Goal: Task Accomplishment & Management: Use online tool/utility

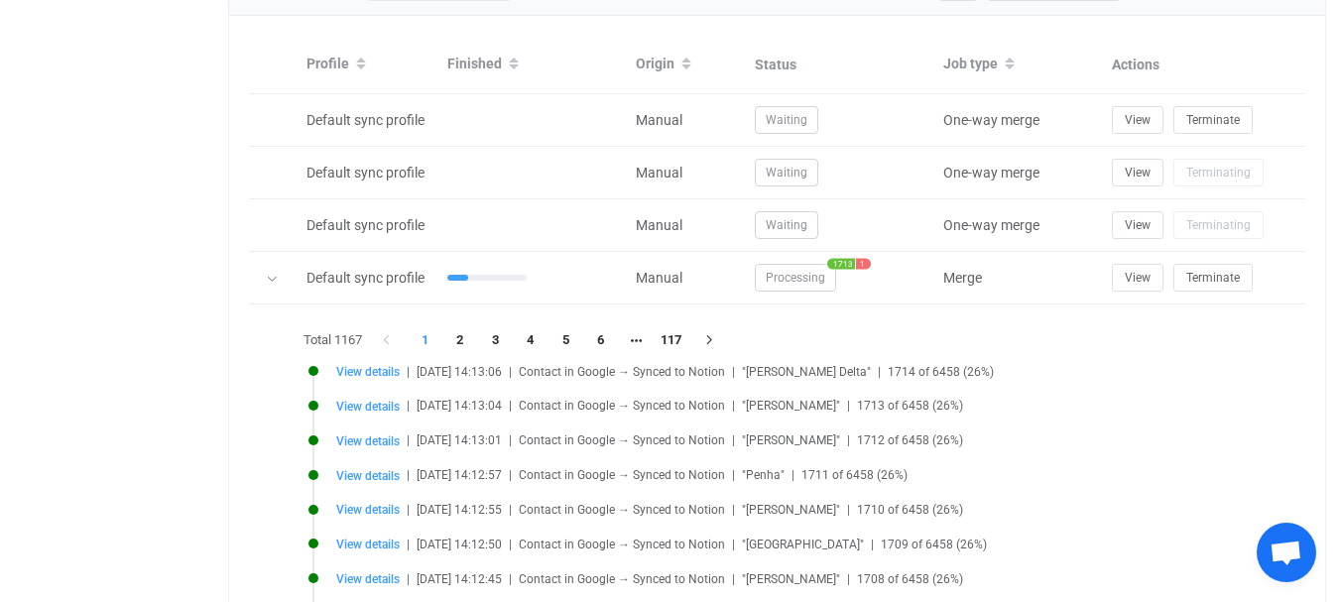
scroll to position [973, 0]
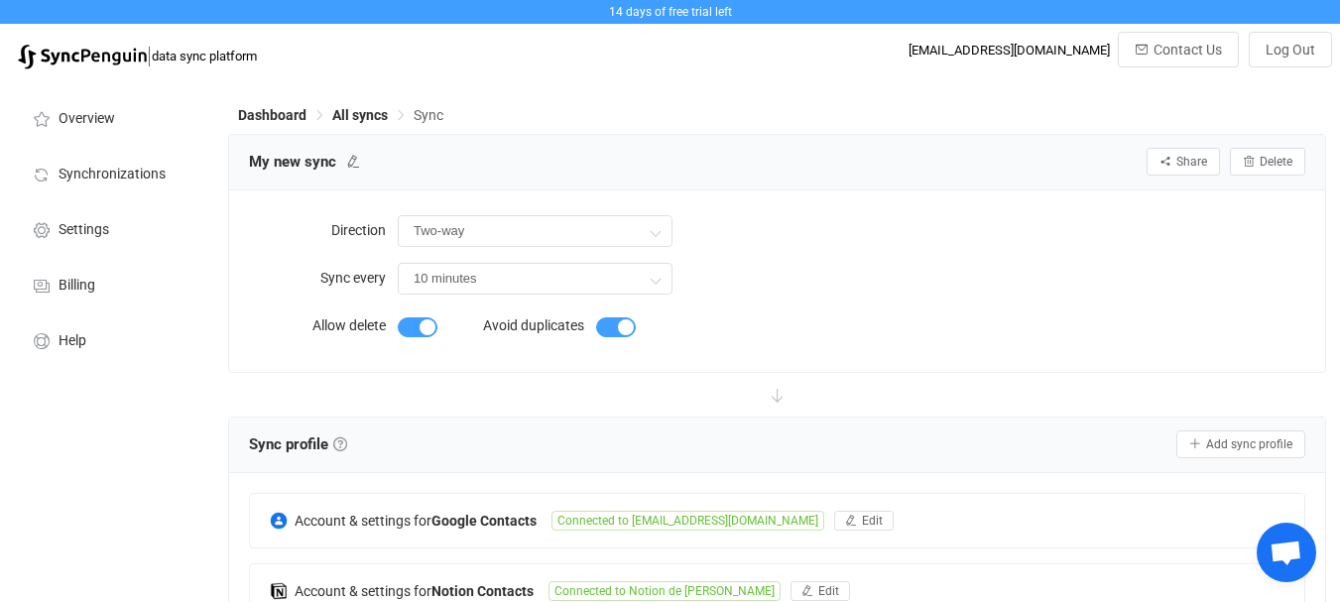
scroll to position [1801, 0]
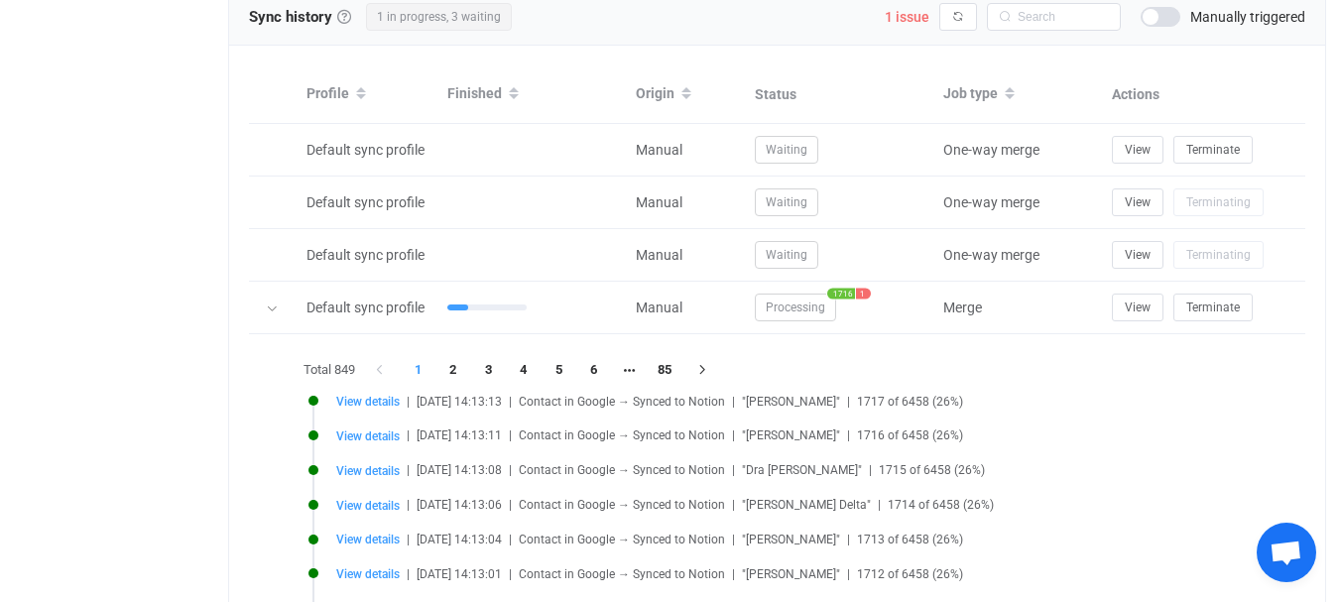
scroll to position [973, 0]
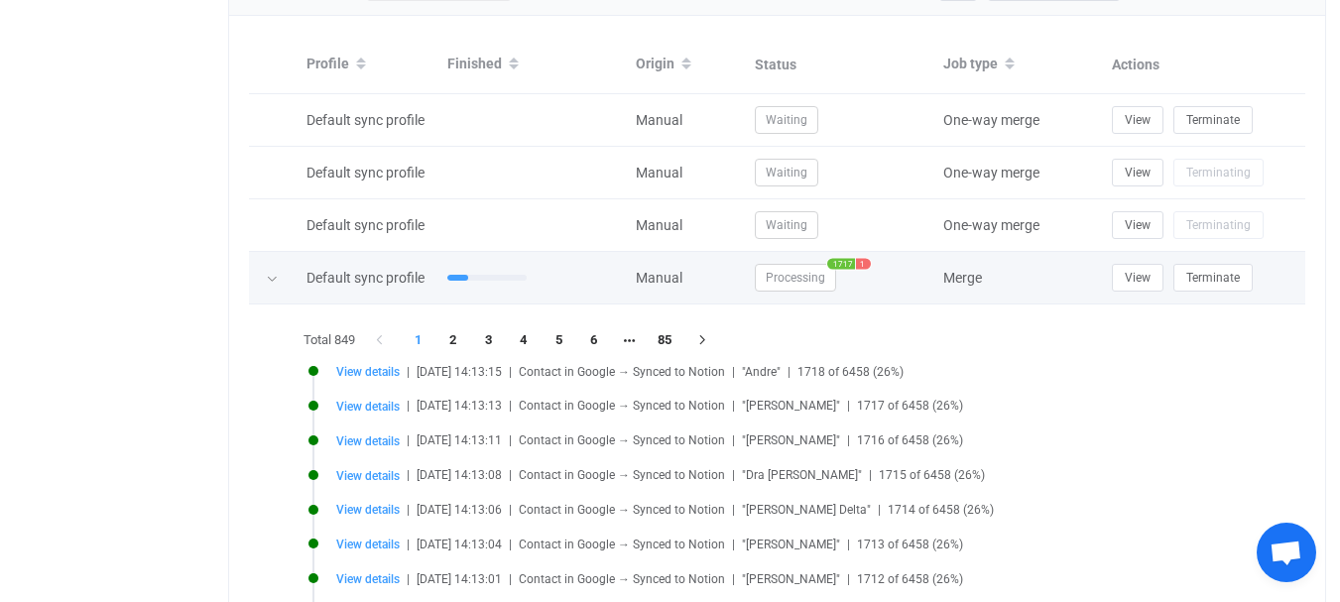
click at [865, 270] on span "1" at bounding box center [863, 264] width 15 height 11
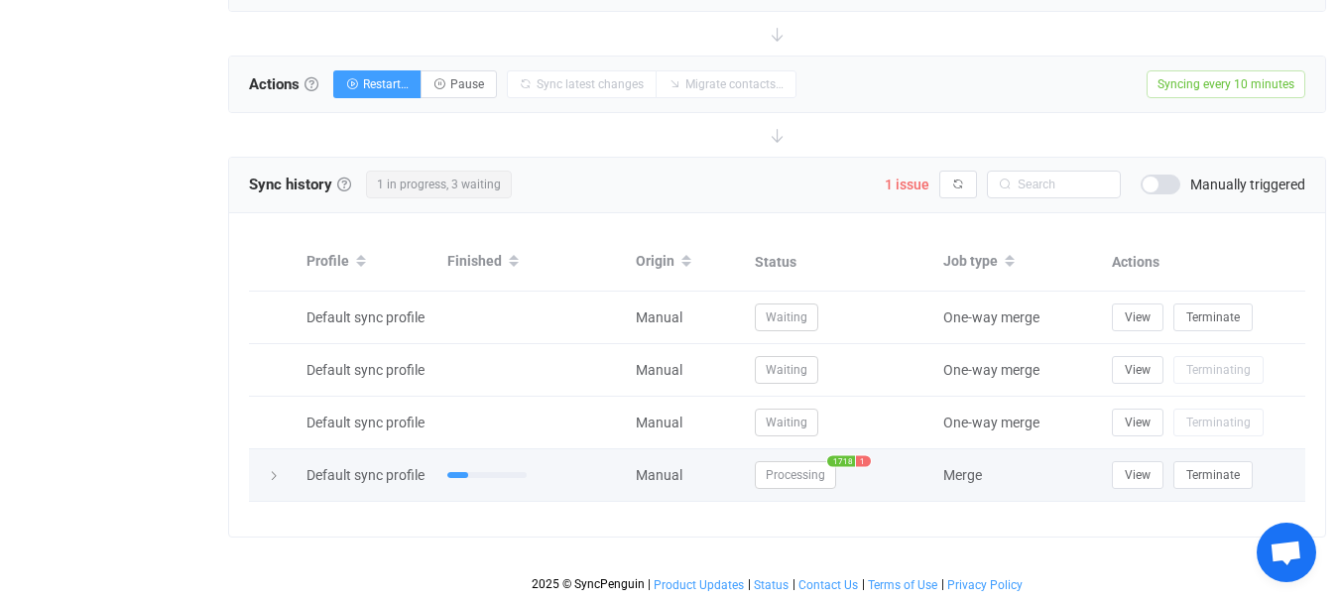
click at [866, 461] on span "1" at bounding box center [863, 461] width 15 height 11
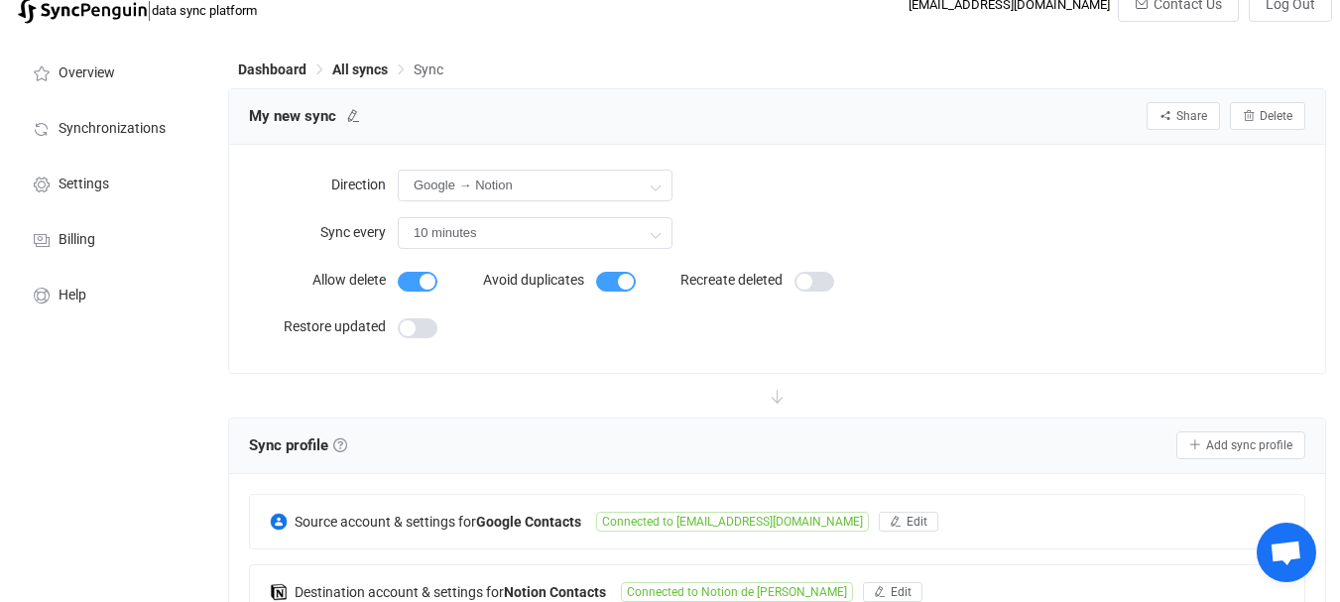
scroll to position [0, 0]
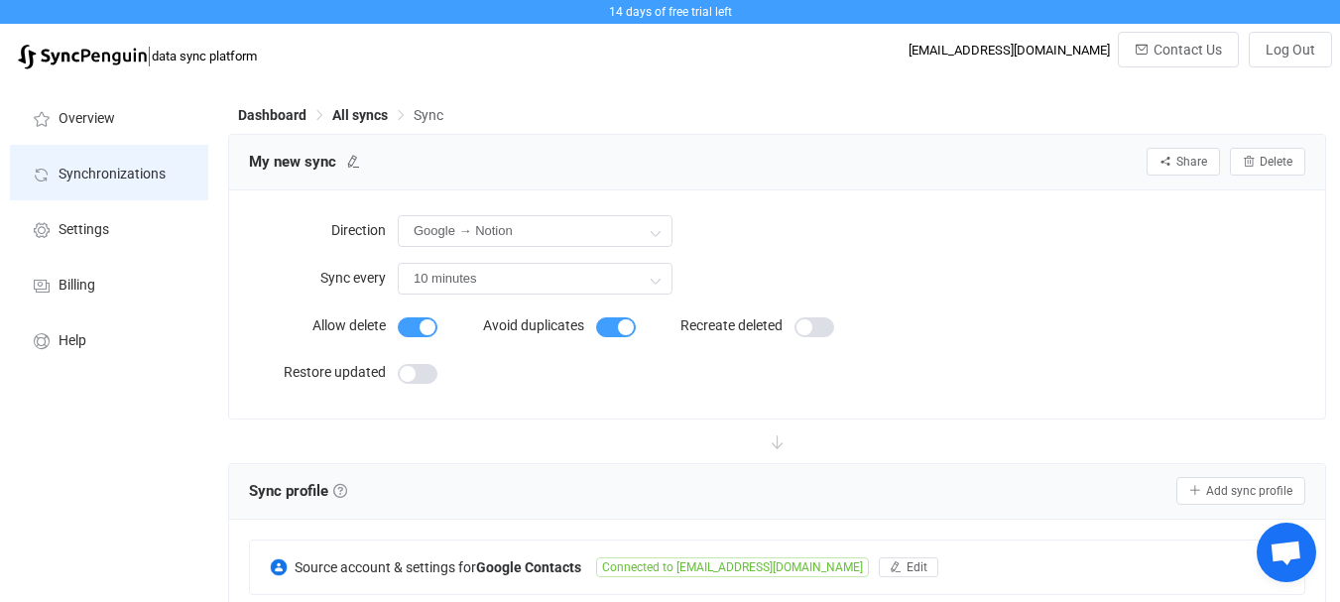
click at [105, 173] on span "Synchronizations" at bounding box center [112, 175] width 107 height 16
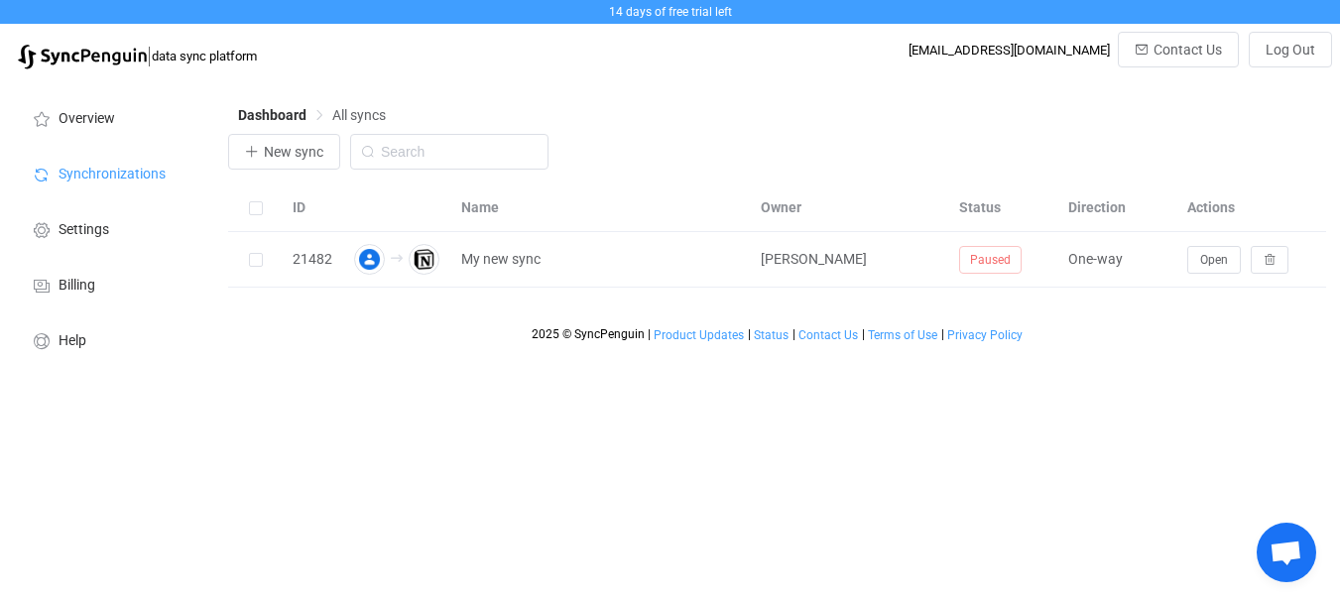
click at [201, 56] on span "data sync platform" at bounding box center [204, 56] width 105 height 15
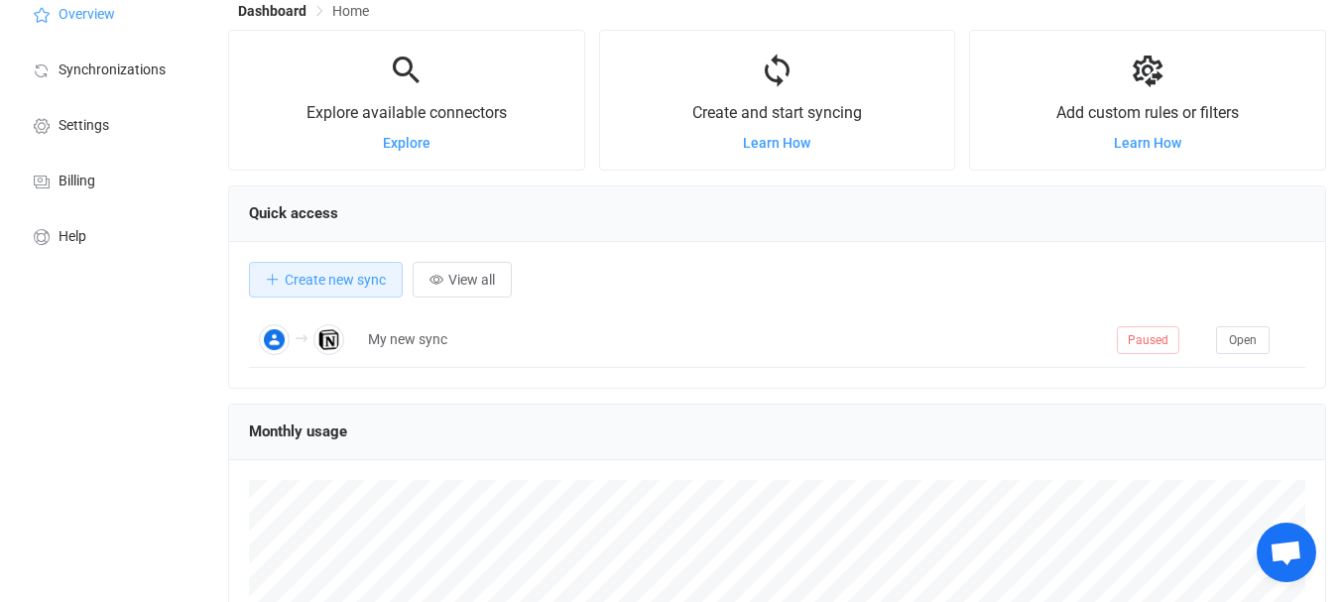
scroll to position [99, 0]
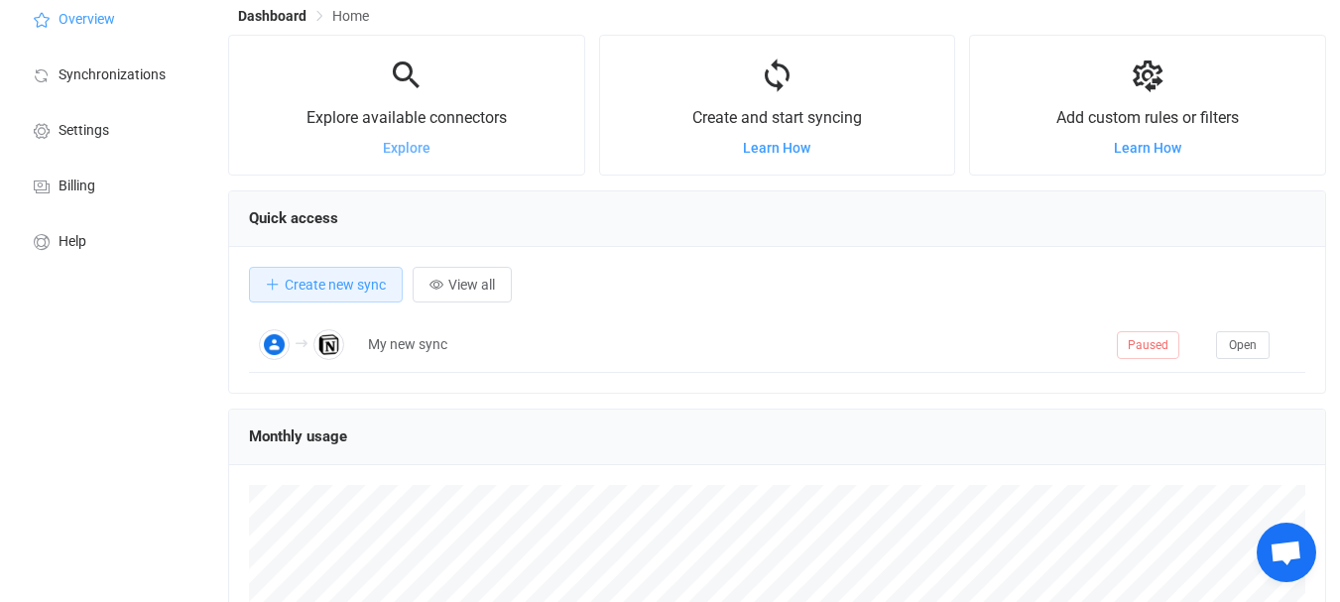
click at [405, 145] on span "Explore" at bounding box center [407, 148] width 48 height 16
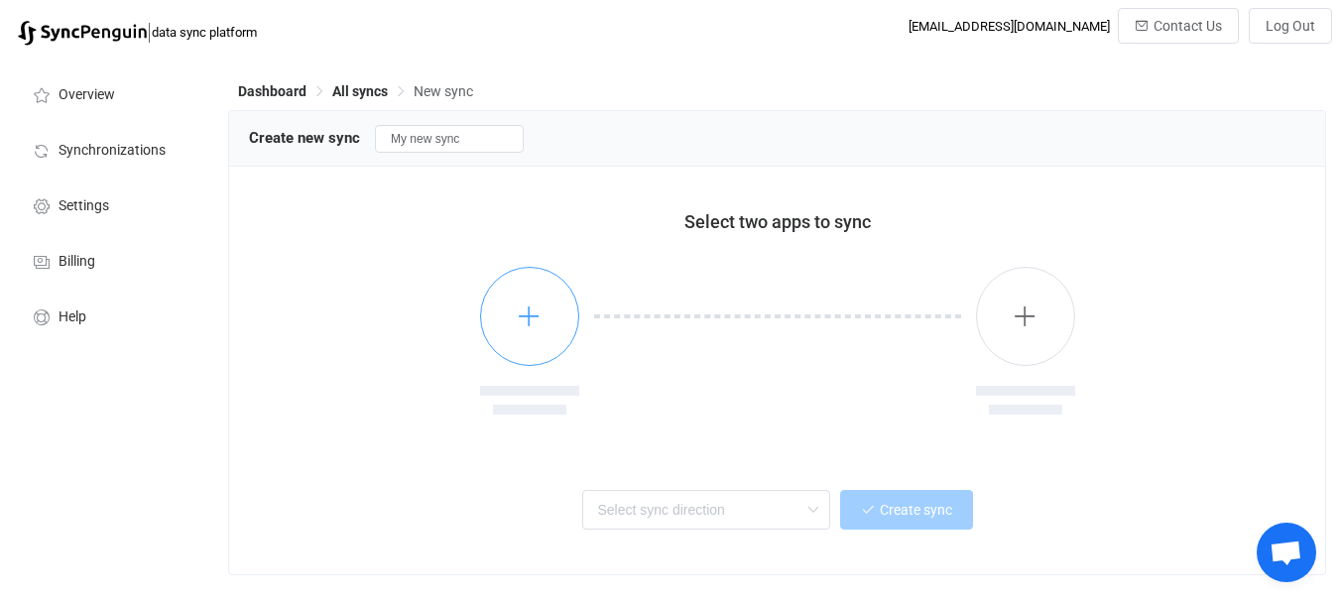
click at [537, 316] on icon "button" at bounding box center [529, 316] width 25 height 25
